Goal: Navigation & Orientation: Find specific page/section

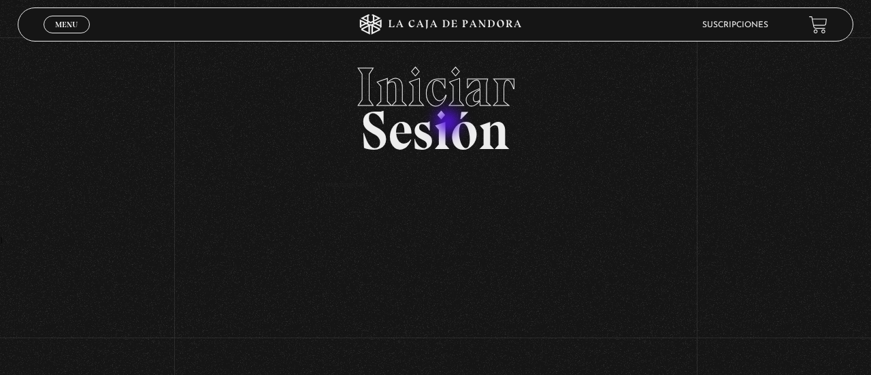
click at [449, 124] on h2 "Iniciar Sesión" at bounding box center [436, 103] width 836 height 87
click at [732, 31] on li "Suscripciones" at bounding box center [735, 24] width 66 height 21
click at [58, 27] on span "Menu" at bounding box center [66, 24] width 22 height 8
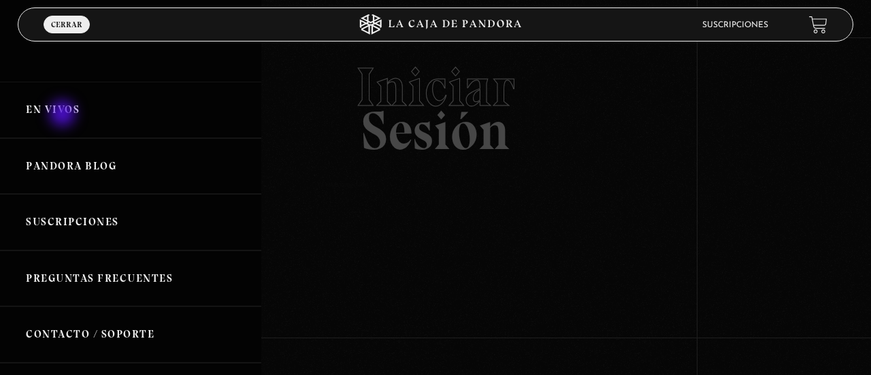
click at [64, 115] on link "En vivos" at bounding box center [130, 110] width 261 height 56
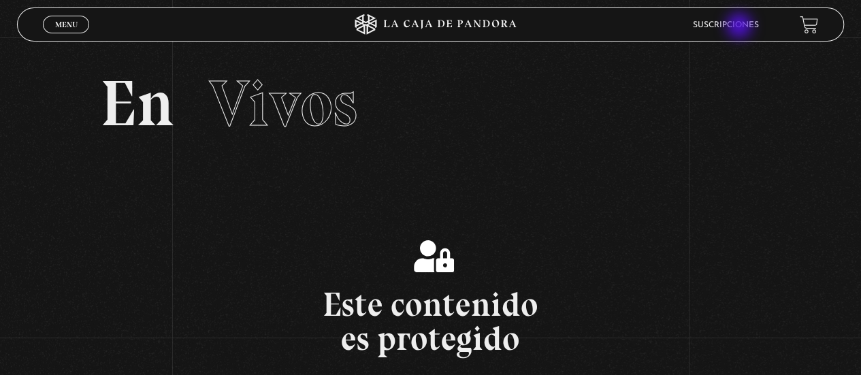
click at [740, 27] on link "Suscripciones" at bounding box center [726, 25] width 66 height 8
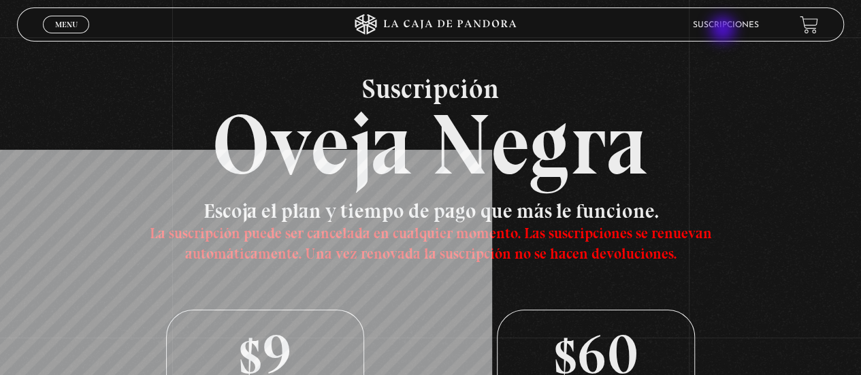
click at [725, 29] on link "Suscripciones" at bounding box center [726, 25] width 66 height 8
click at [70, 24] on span "Menu" at bounding box center [66, 24] width 22 height 8
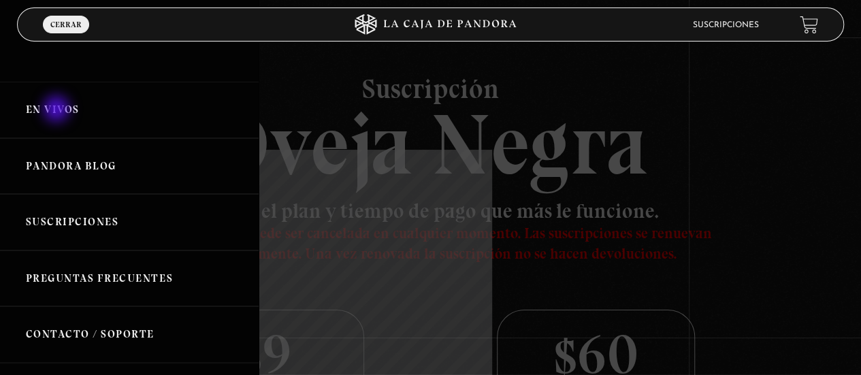
click at [58, 110] on link "En vivos" at bounding box center [129, 110] width 259 height 56
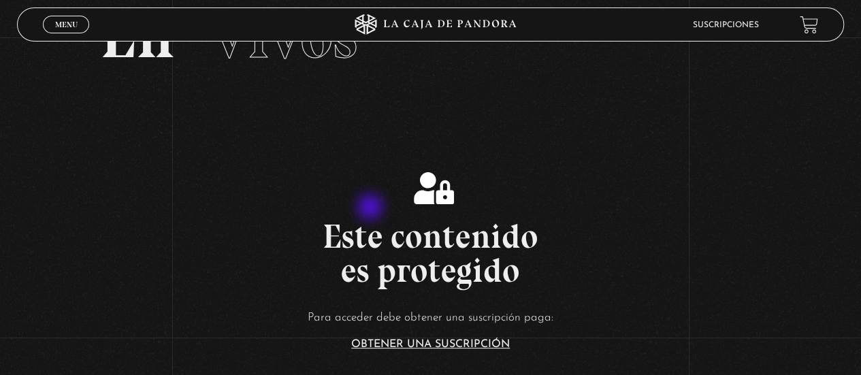
scroll to position [204, 0]
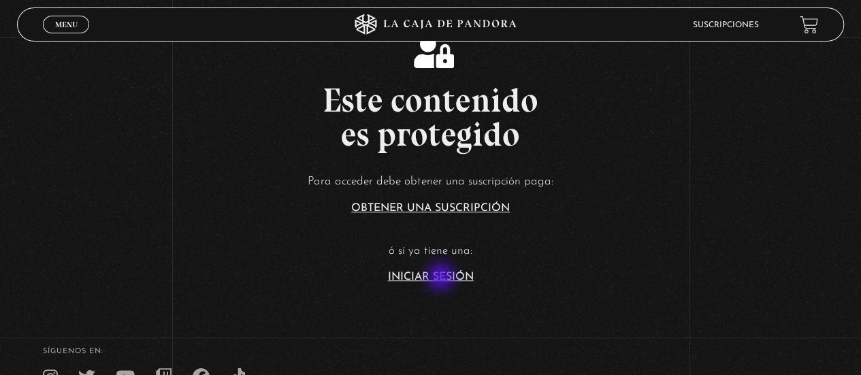
click at [442, 278] on link "Iniciar Sesión" at bounding box center [431, 276] width 86 height 11
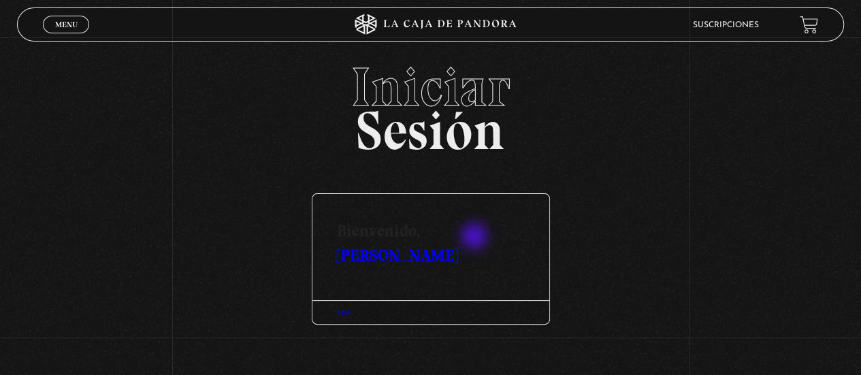
click at [458, 245] on link "[PERSON_NAME]" at bounding box center [397, 255] width 121 height 20
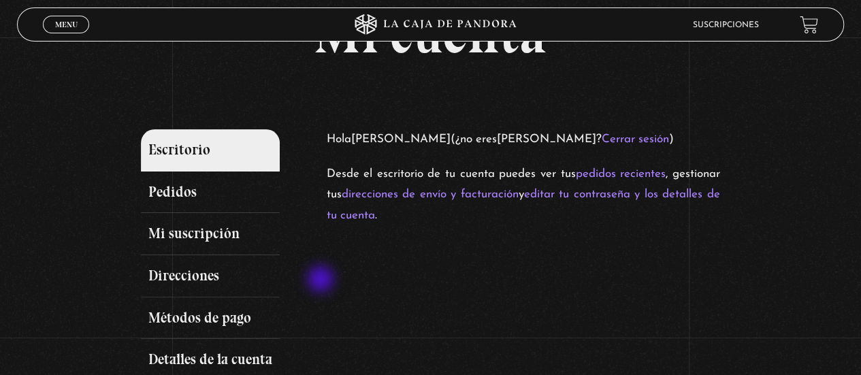
scroll to position [68, 0]
click at [63, 32] on span "Cerrar" at bounding box center [66, 37] width 32 height 10
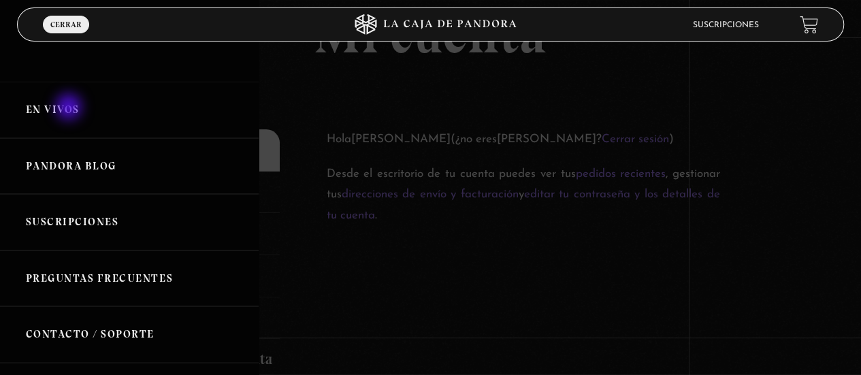
click at [70, 108] on link "En vivos" at bounding box center [129, 110] width 259 height 56
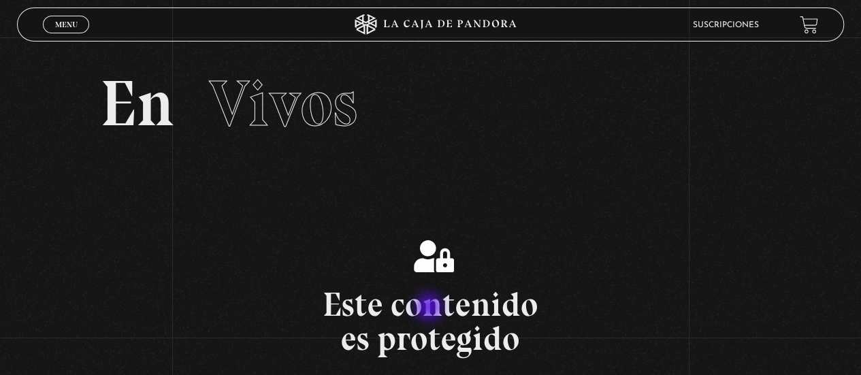
scroll to position [338, 0]
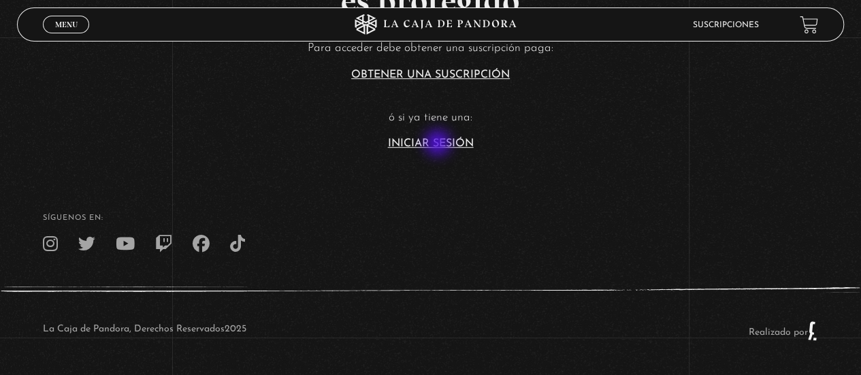
click at [439, 152] on section "Este contenido es protegido Para acceder debe obtener una suscripción paga: Obt…" at bounding box center [430, 17] width 861 height 300
click at [449, 141] on link "Iniciar Sesión" at bounding box center [431, 143] width 86 height 11
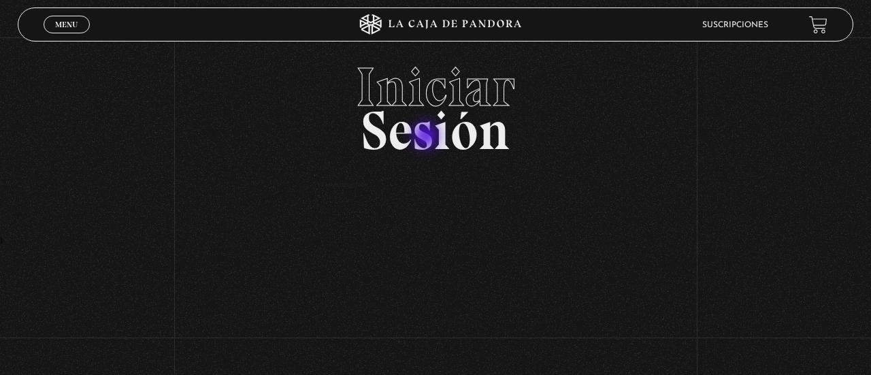
click at [427, 137] on h2 "Iniciar Sesión" at bounding box center [436, 103] width 836 height 87
click at [563, 201] on div "Iniciar Sesión Ya estás conectado." at bounding box center [435, 148] width 871 height 177
drag, startPoint x: 563, startPoint y: 201, endPoint x: 509, endPoint y: 146, distance: 77.5
click at [559, 197] on div "Iniciar Sesión Ya estás conectado." at bounding box center [435, 148] width 871 height 177
drag, startPoint x: 509, startPoint y: 146, endPoint x: 498, endPoint y: 137, distance: 14.0
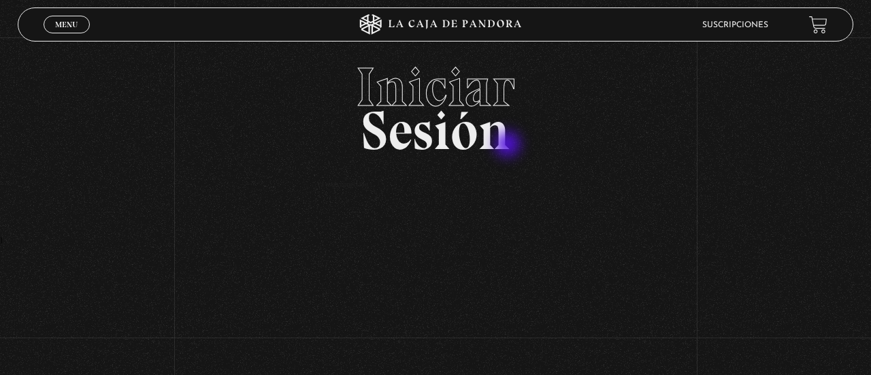
click at [508, 144] on h2 "Iniciar Sesión" at bounding box center [436, 103] width 836 height 87
click at [498, 137] on h2 "Iniciar Sesión" at bounding box center [436, 103] width 836 height 87
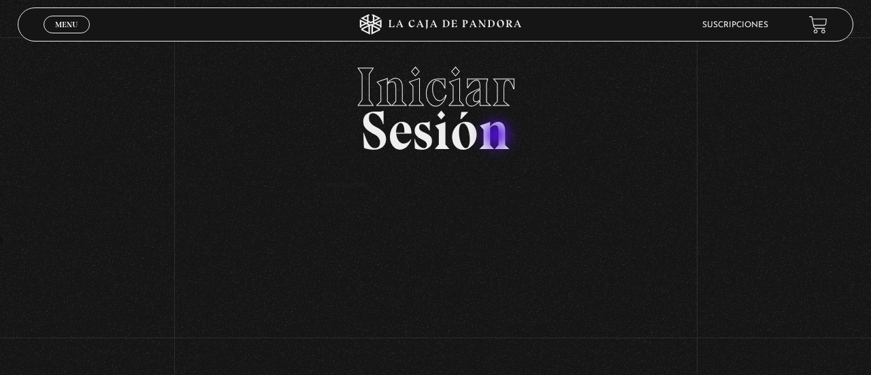
click at [498, 137] on h2 "Iniciar Sesión" at bounding box center [436, 103] width 836 height 87
click at [409, 28] on icon at bounding box center [435, 24] width 261 height 20
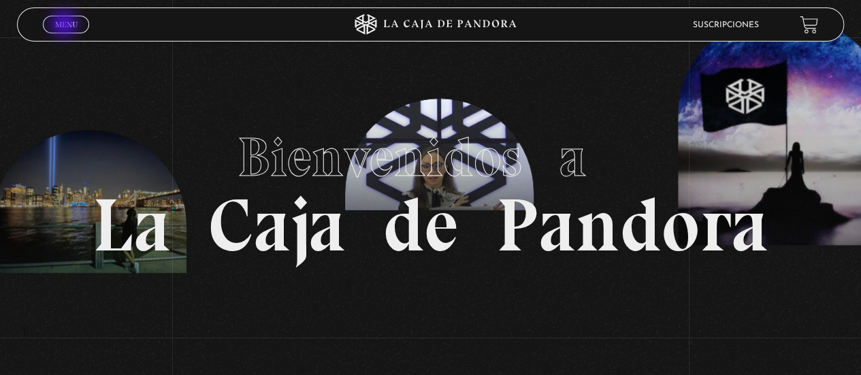
click at [65, 25] on span "Menu" at bounding box center [66, 24] width 22 height 8
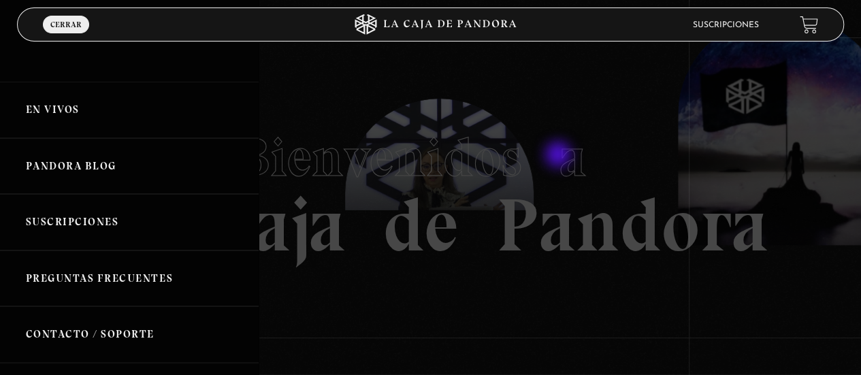
click at [559, 156] on div at bounding box center [430, 187] width 861 height 375
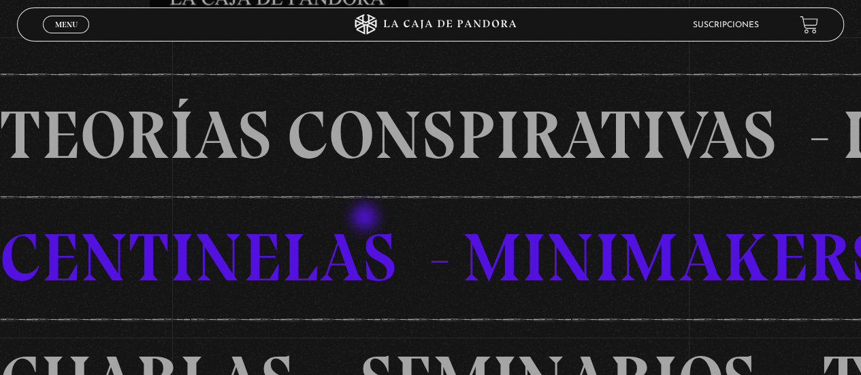
scroll to position [340, 0]
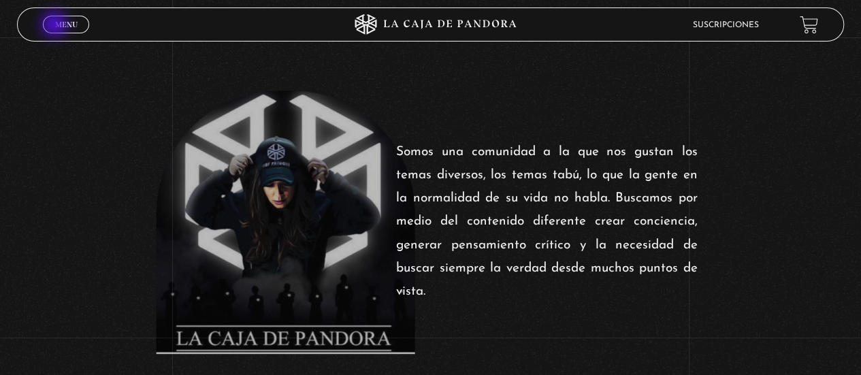
click at [56, 26] on span "Menu" at bounding box center [66, 24] width 22 height 8
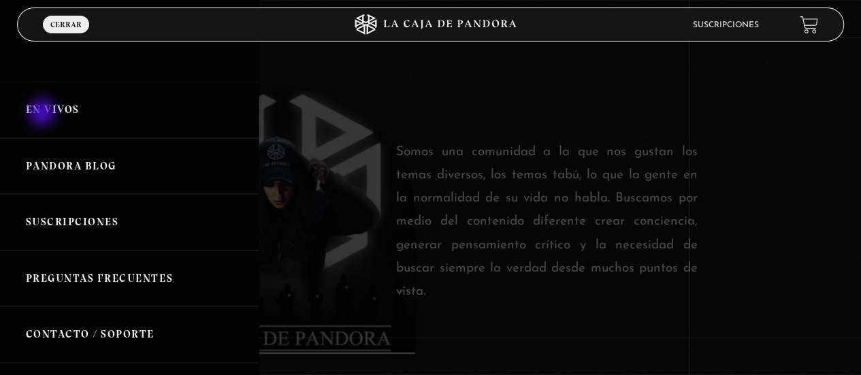
click at [44, 114] on link "En vivos" at bounding box center [129, 110] width 259 height 56
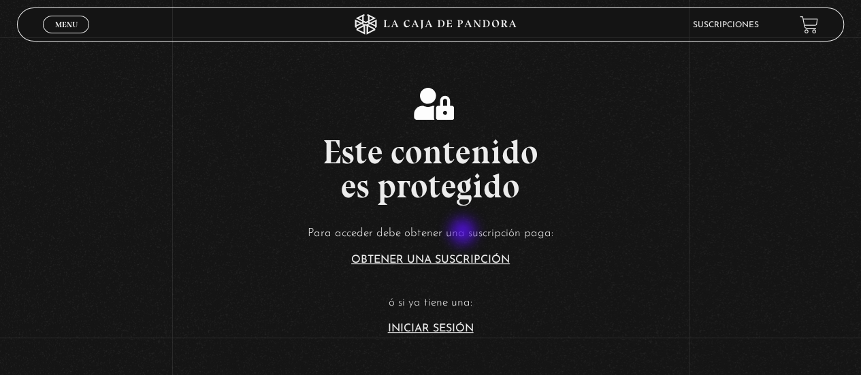
scroll to position [338, 0]
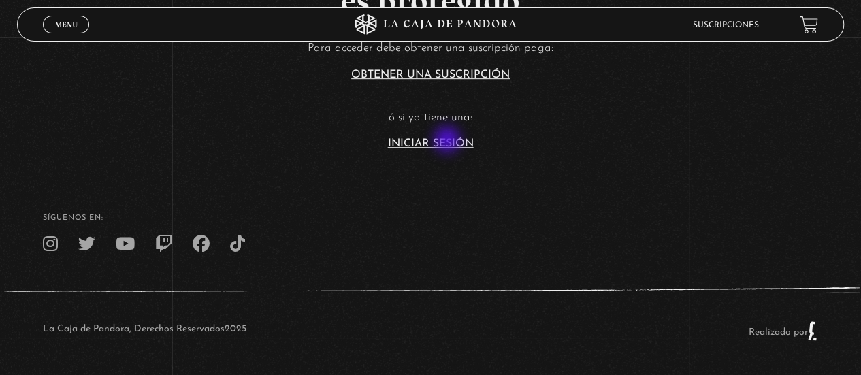
click at [448, 141] on link "Iniciar Sesión" at bounding box center [431, 143] width 86 height 11
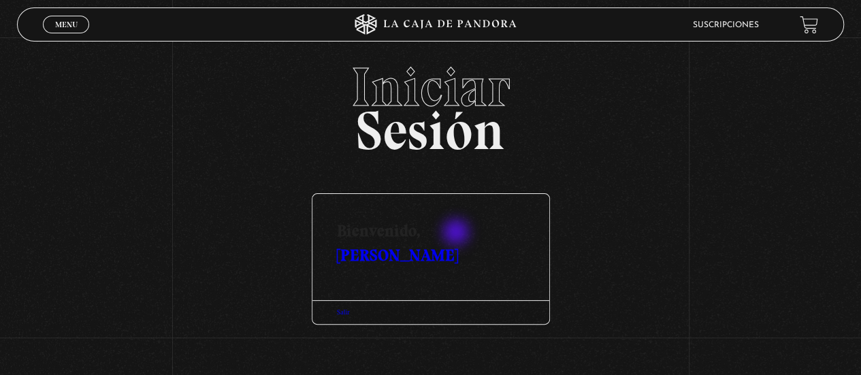
click at [457, 245] on link "[PERSON_NAME]" at bounding box center [397, 255] width 121 height 20
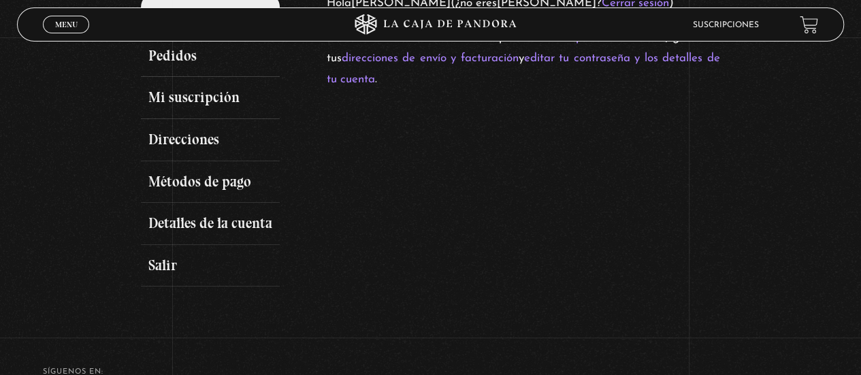
scroll to position [136, 0]
